Goal: Task Accomplishment & Management: Use online tool/utility

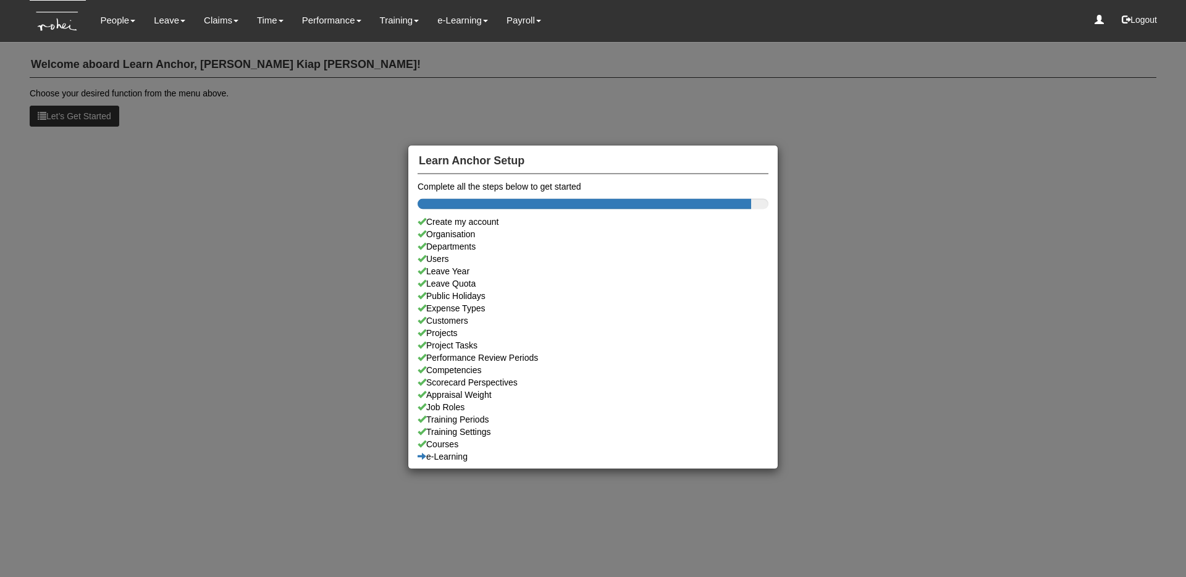
click at [263, 139] on div "Learn Anchor Setup Complete all the steps below to get started Create my accoun…" at bounding box center [593, 288] width 1186 height 577
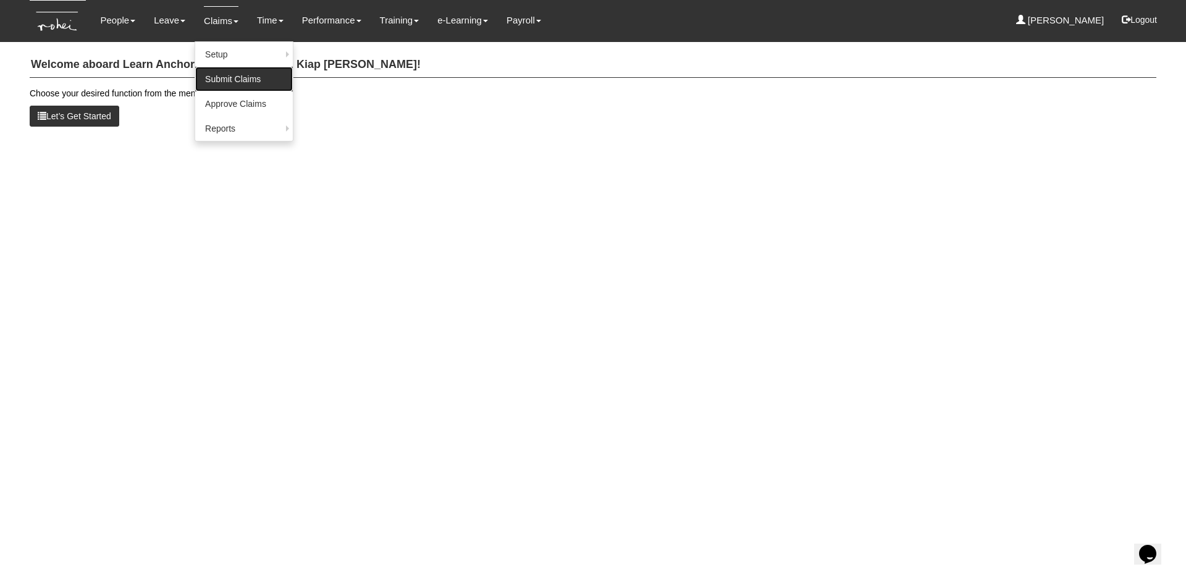
click at [237, 88] on link "Submit Claims" at bounding box center [244, 79] width 98 height 25
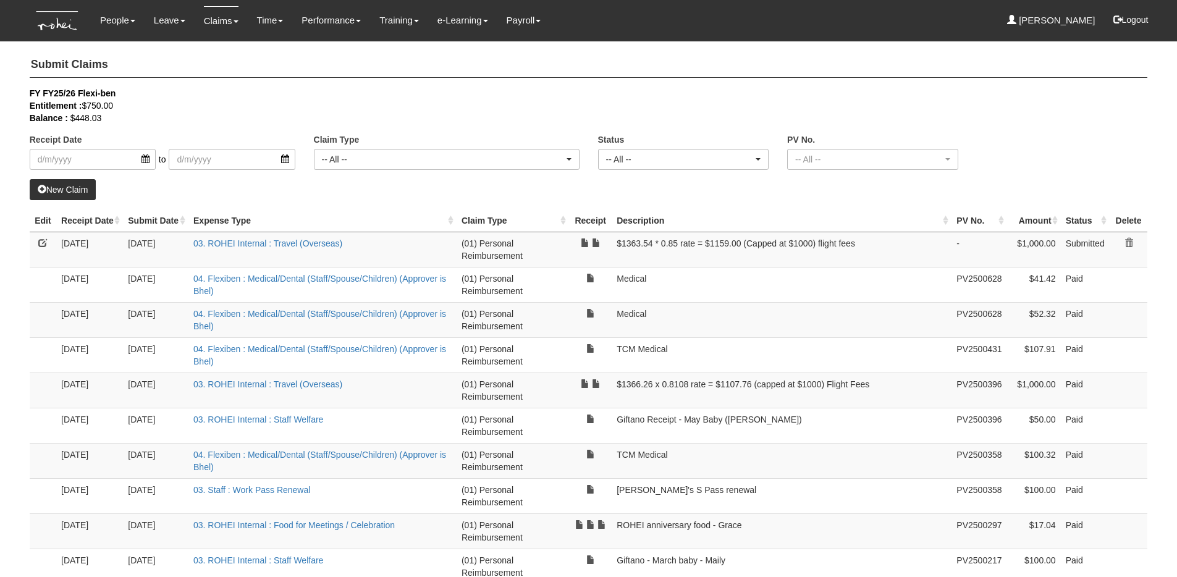
select select "50"
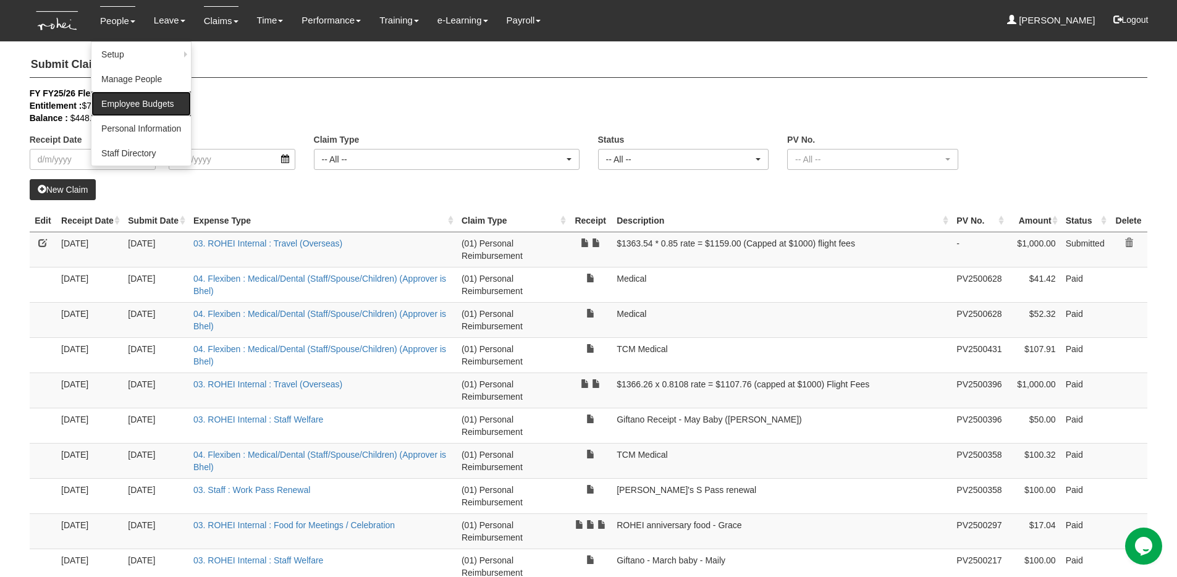
click at [145, 102] on link "Employee Budgets" at bounding box center [140, 103] width 99 height 25
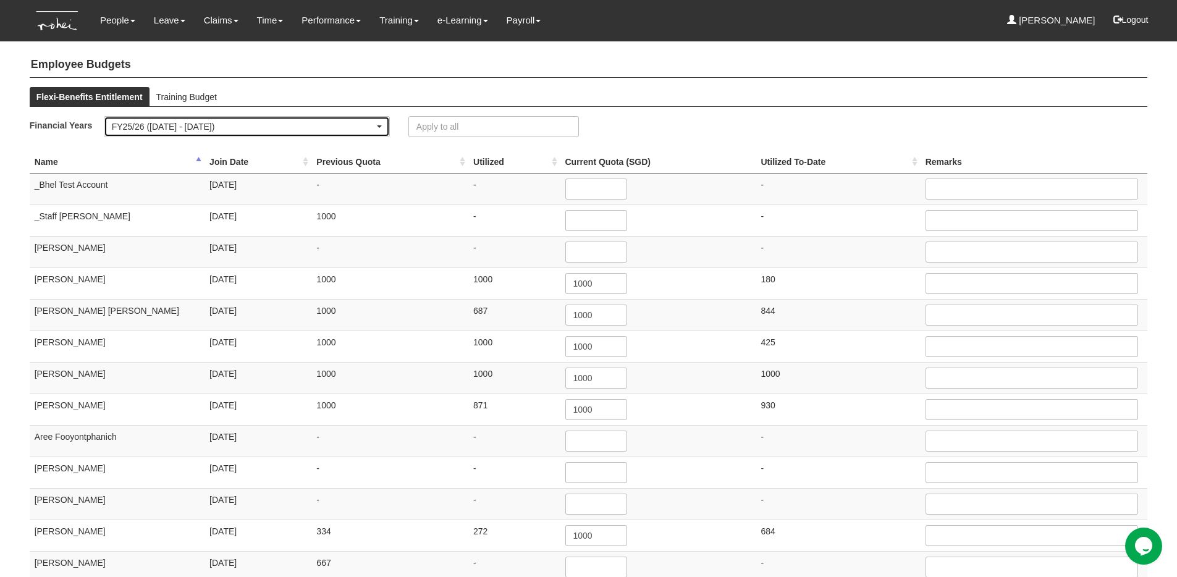
click at [339, 124] on div "FY25/26 (1/4/2025 - 31/3/2026)" at bounding box center [243, 126] width 263 height 12
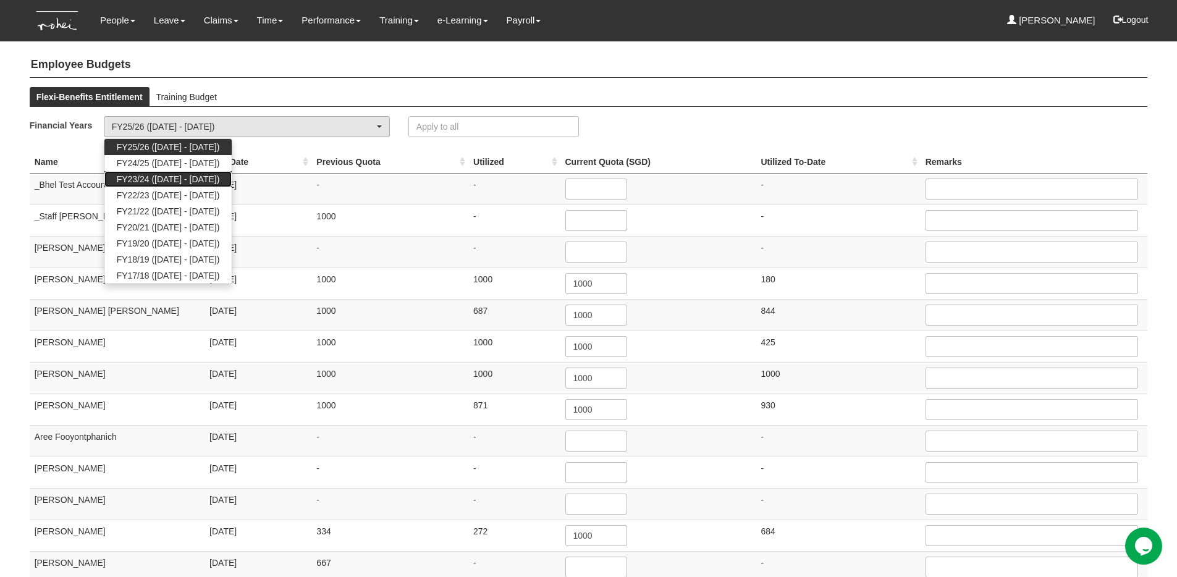
click at [213, 177] on span "FY23/24 (1/4/2023 - 31/3/2024)" at bounding box center [168, 179] width 103 height 12
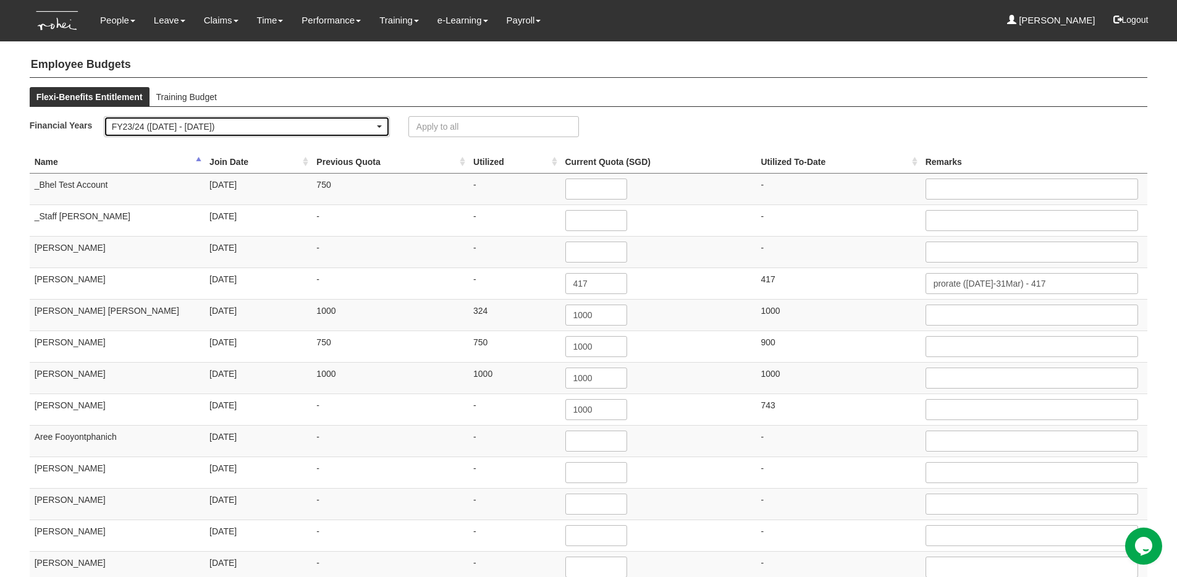
click at [273, 129] on div "FY23/24 (1/4/2023 - 31/3/2024)" at bounding box center [243, 126] width 263 height 12
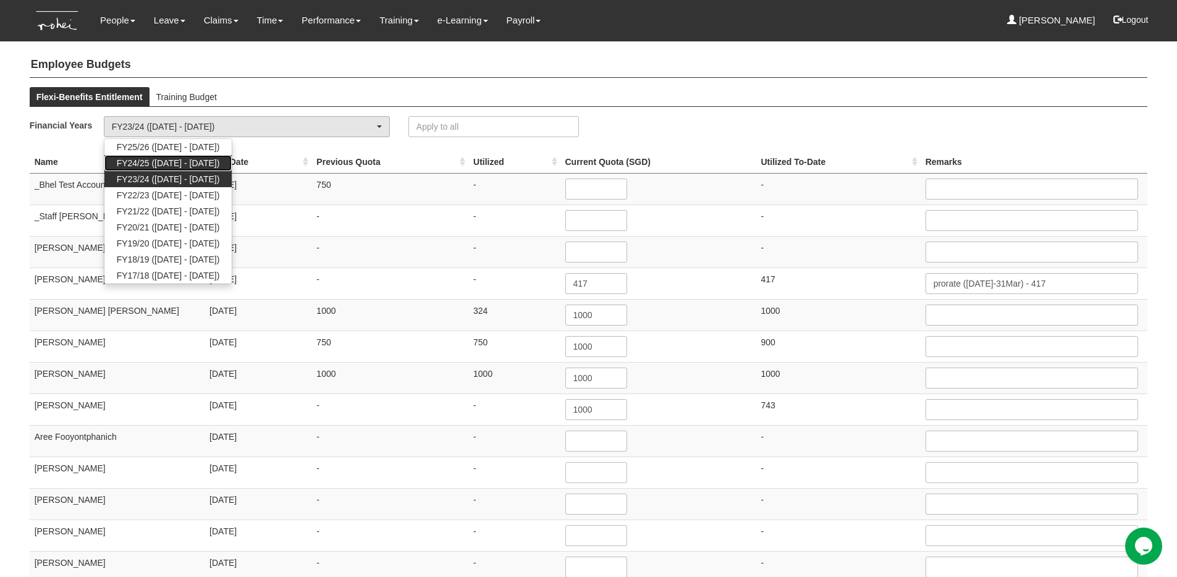
click at [199, 164] on span "FY24/25 (1/4/2024 - 31/3/2025)" at bounding box center [168, 163] width 103 height 12
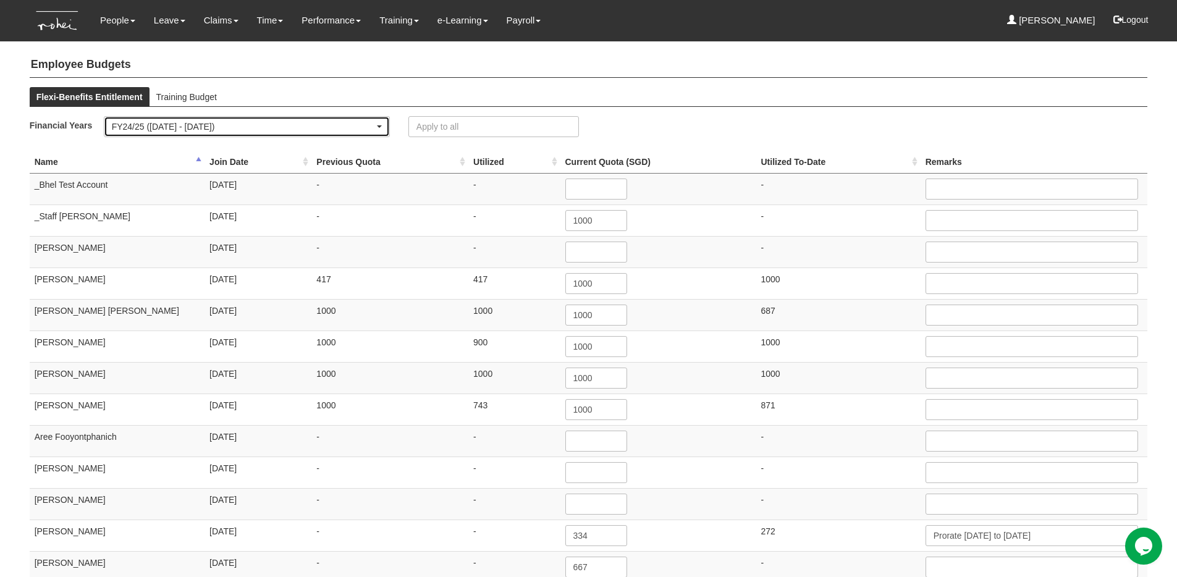
click at [268, 127] on div "FY24/25 (1/4/2024 - 31/3/2025)" at bounding box center [243, 126] width 263 height 12
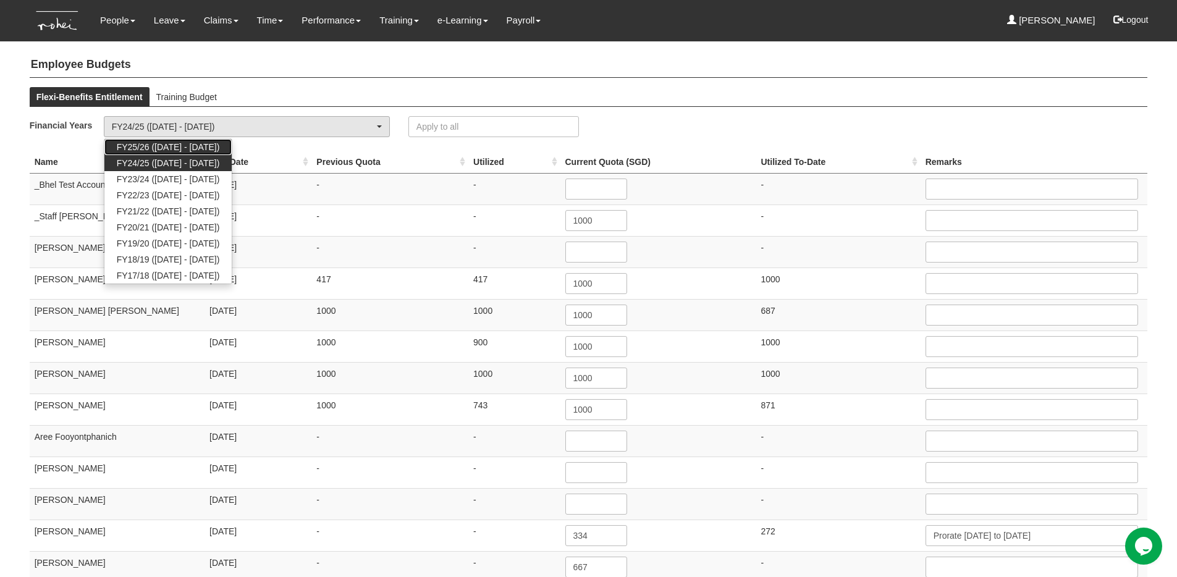
click at [206, 151] on span "FY25/26 (1/4/2025 - 31/3/2026)" at bounding box center [168, 147] width 103 height 12
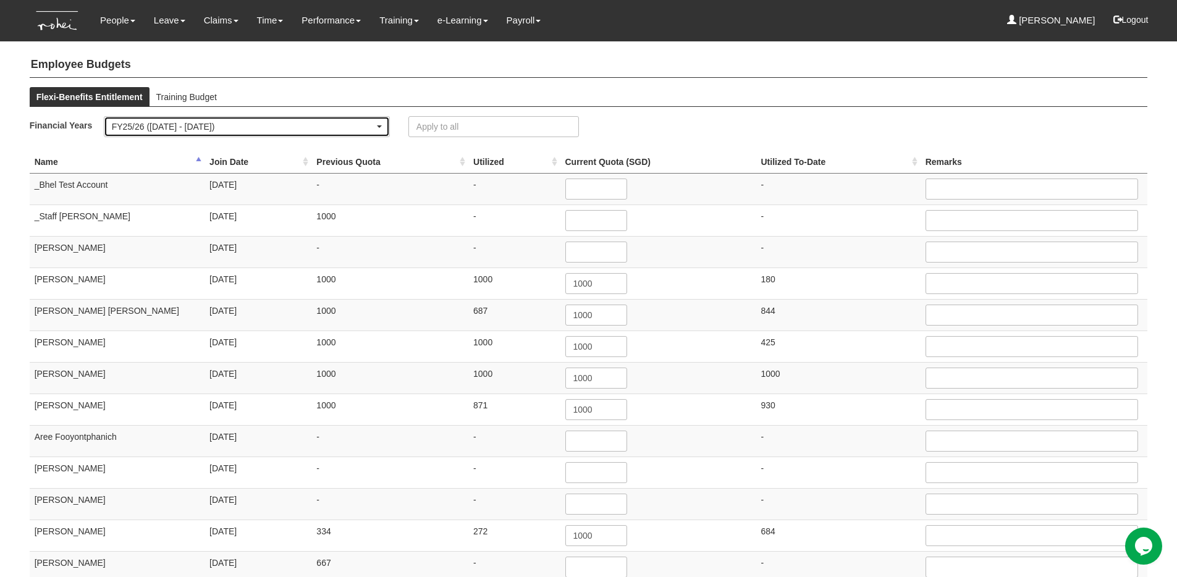
click at [259, 129] on div "FY25/26 (1/4/2025 - 31/3/2026)" at bounding box center [243, 126] width 263 height 12
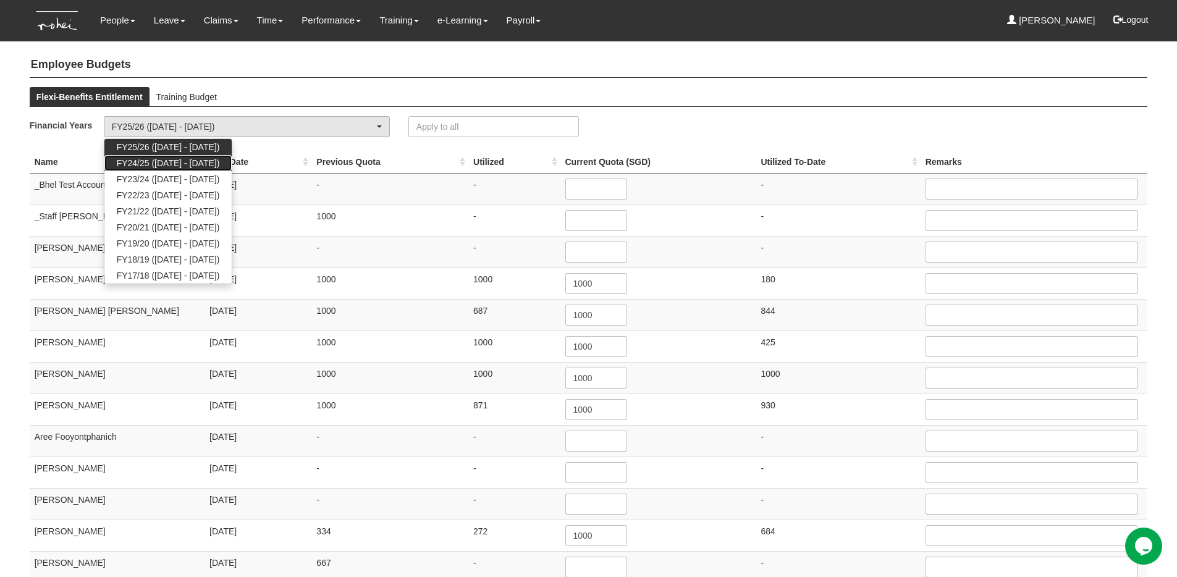
click at [205, 166] on span "FY24/25 (1/4/2024 - 31/3/2025)" at bounding box center [168, 163] width 103 height 12
select select "71"
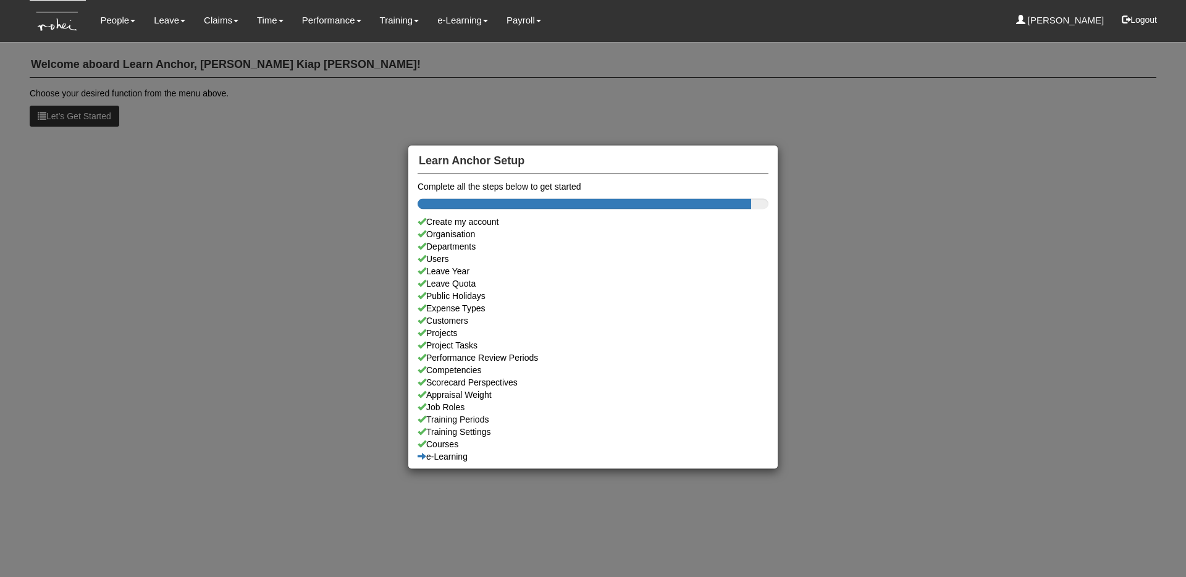
click at [277, 153] on div "Learn Anchor Setup Complete all the steps below to get started Create my accoun…" at bounding box center [593, 288] width 1186 height 577
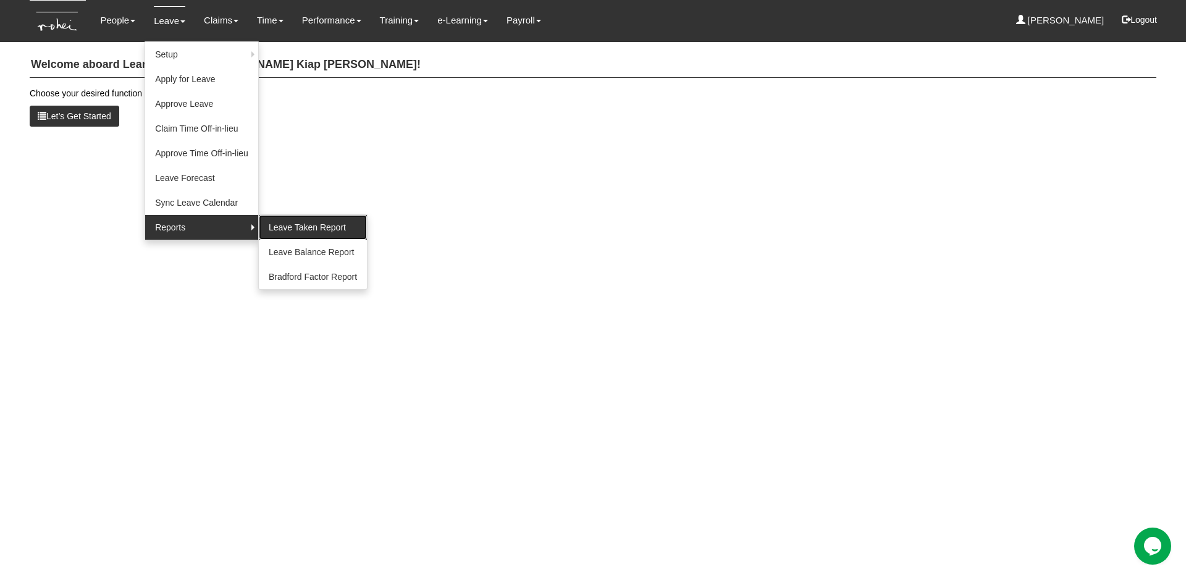
click at [322, 230] on link "Leave Taken Report" at bounding box center [313, 227] width 108 height 25
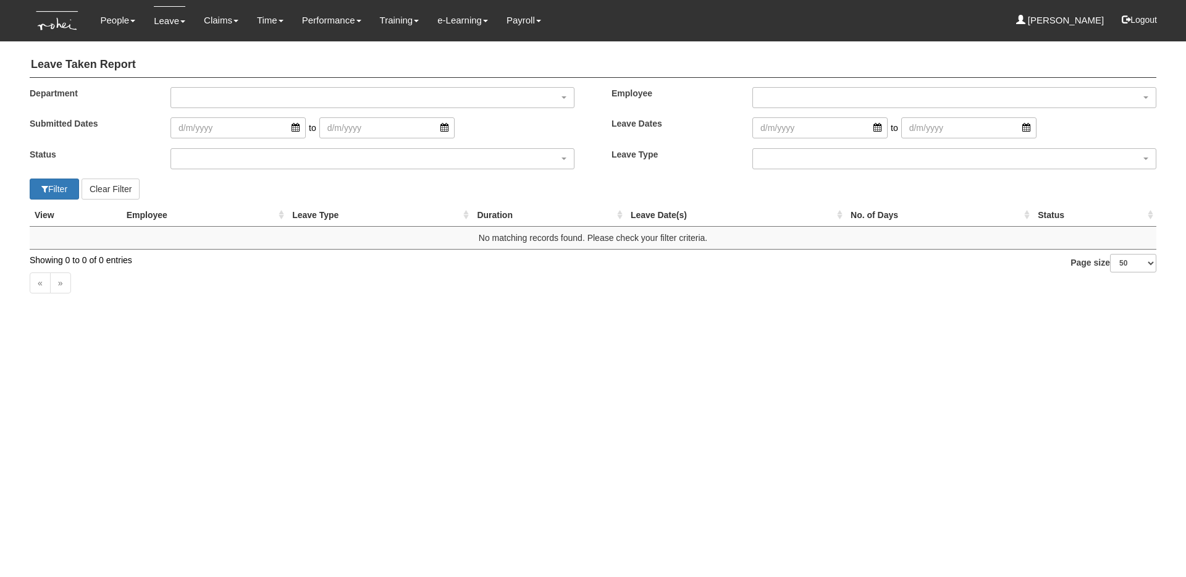
select select "50"
click at [529, 315] on html "Toggle navigation People Setup Users Departments Organisations Modules Manage P…" at bounding box center [593, 157] width 1186 height 315
click at [857, 127] on input "search" at bounding box center [820, 127] width 135 height 21
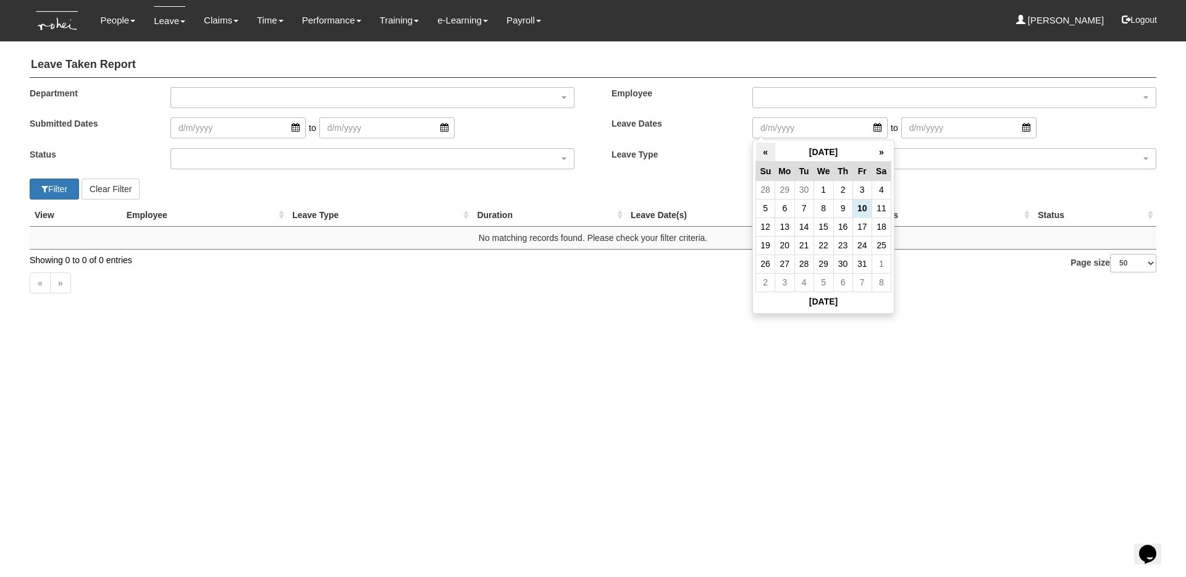
click at [766, 153] on th "«" at bounding box center [765, 152] width 19 height 19
click at [791, 191] on td "1" at bounding box center [784, 189] width 19 height 19
type input "[DATE]"
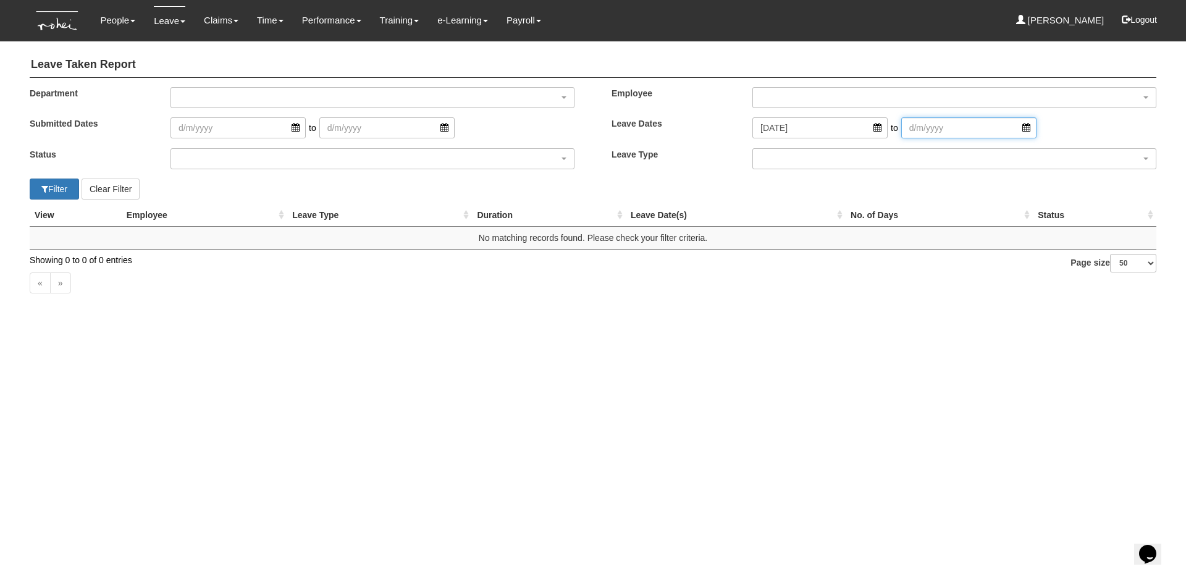
click at [973, 122] on input "search" at bounding box center [968, 127] width 135 height 21
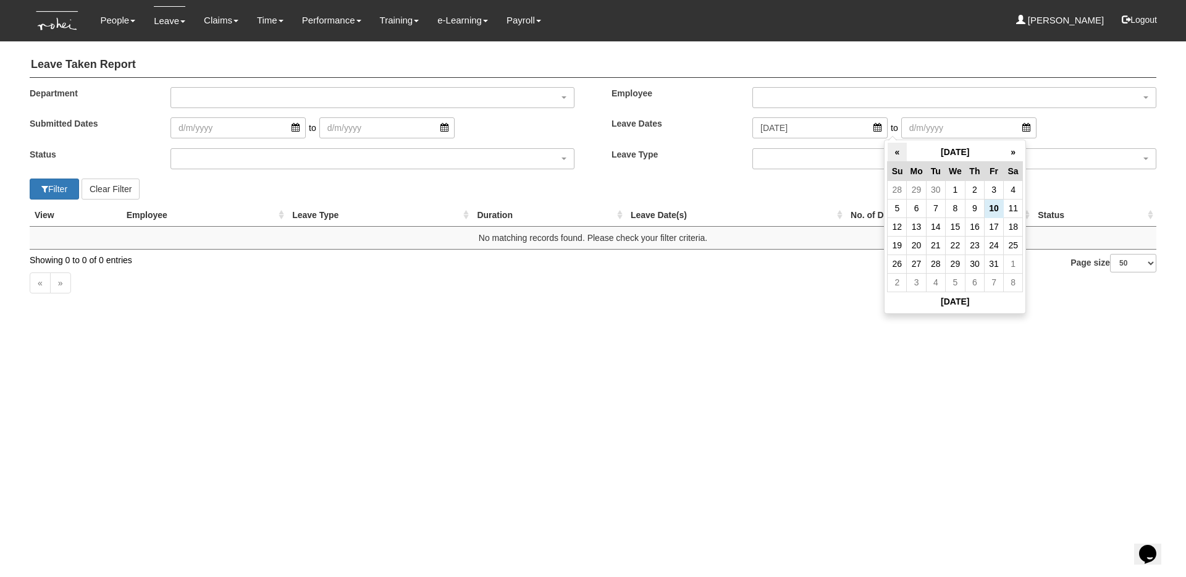
click at [894, 157] on th "«" at bounding box center [897, 152] width 19 height 19
click at [935, 265] on td "30" at bounding box center [935, 264] width 19 height 19
type input "[DATE]"
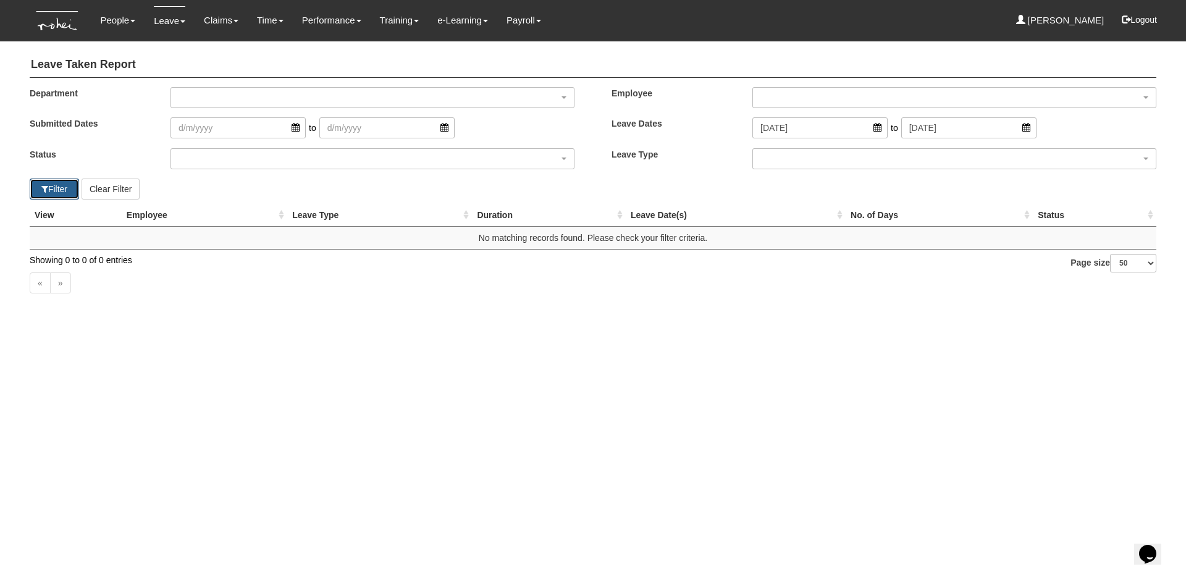
click at [51, 190] on button "Filter" at bounding box center [54, 189] width 49 height 21
select select "50"
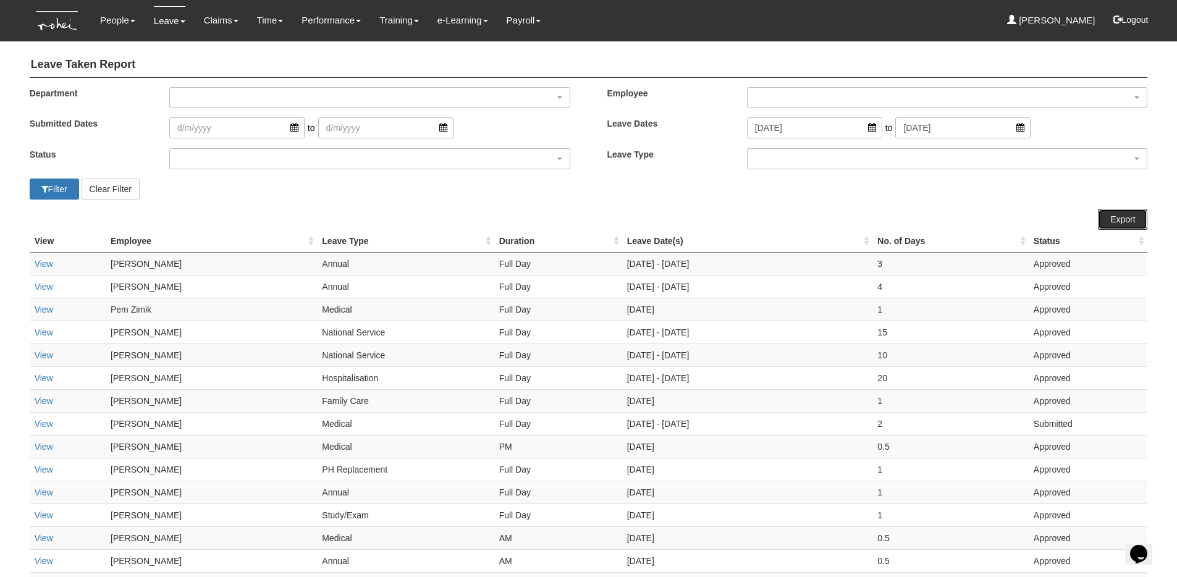
click at [1126, 216] on link "Export" at bounding box center [1122, 219] width 49 height 21
